Goal: Task Accomplishment & Management: Manage account settings

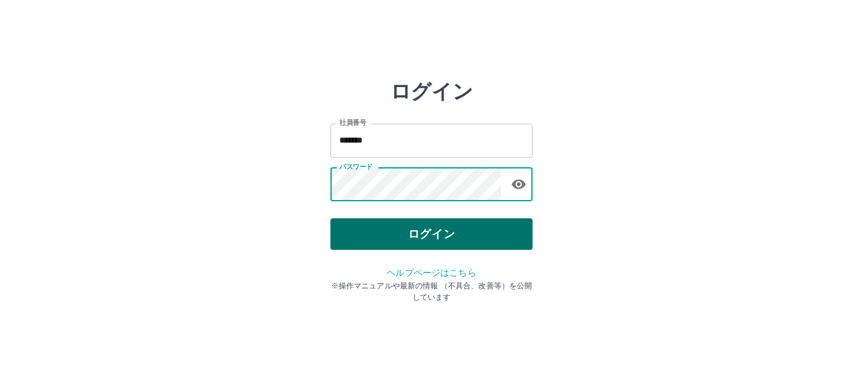
click at [466, 242] on button "ログイン" at bounding box center [431, 235] width 202 height 32
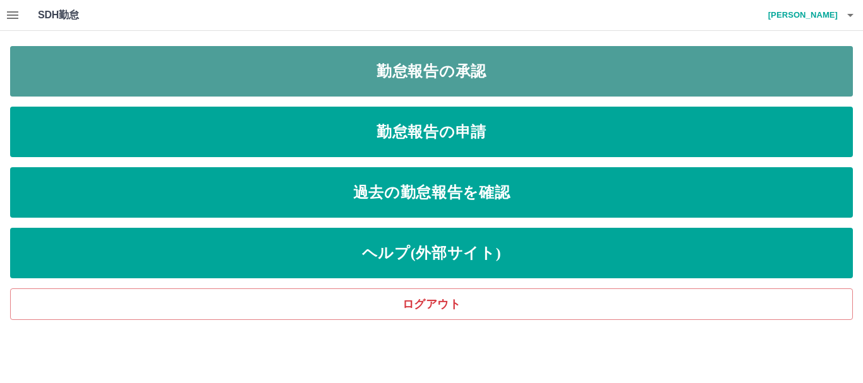
click at [459, 67] on link "勤怠報告の承認" at bounding box center [431, 71] width 843 height 51
